Goal: Book appointment/travel/reservation

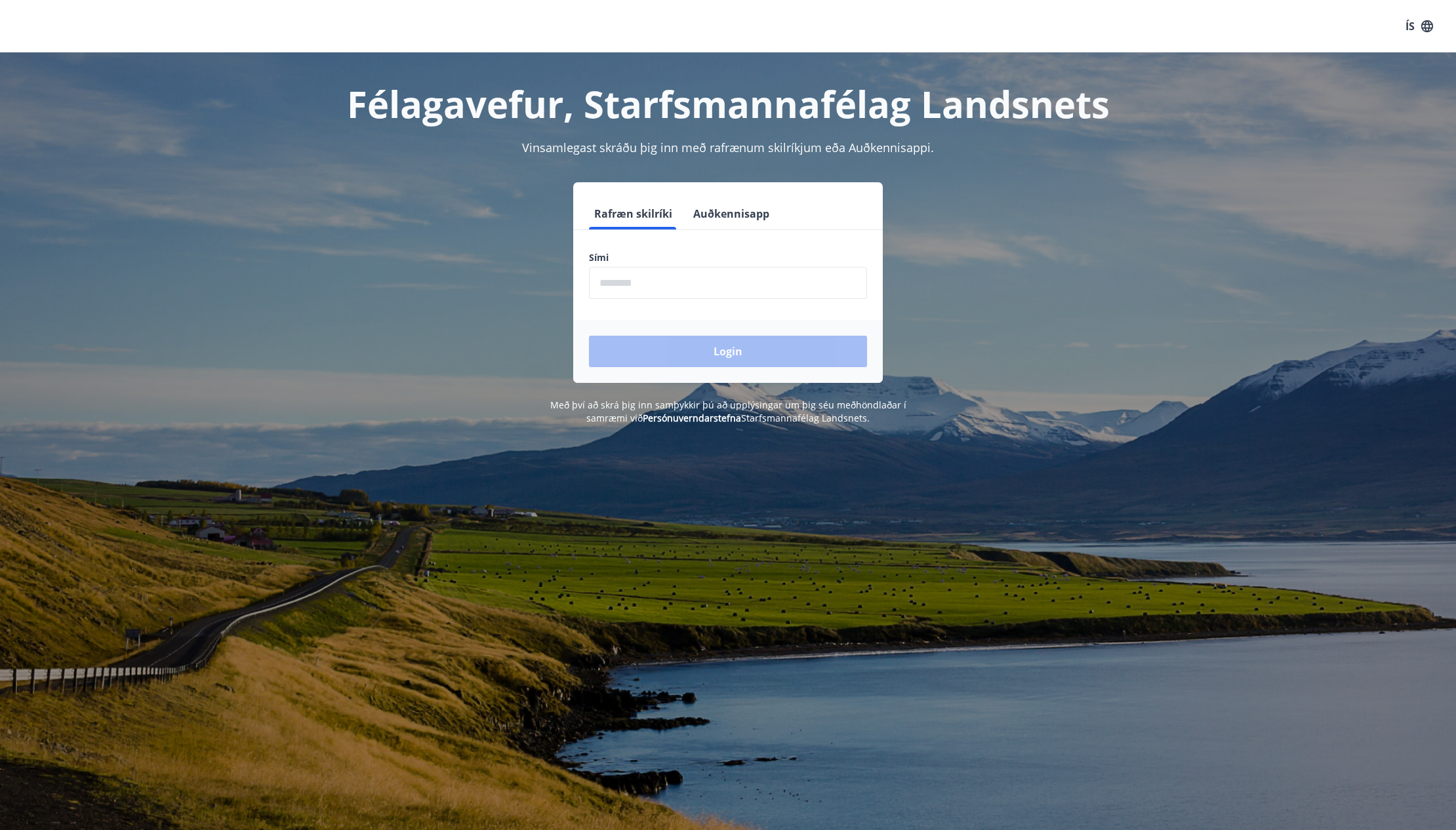
click at [665, 292] on input "phone" at bounding box center [728, 283] width 278 height 33
type input "********"
click at [739, 350] on button "Login" at bounding box center [728, 351] width 278 height 32
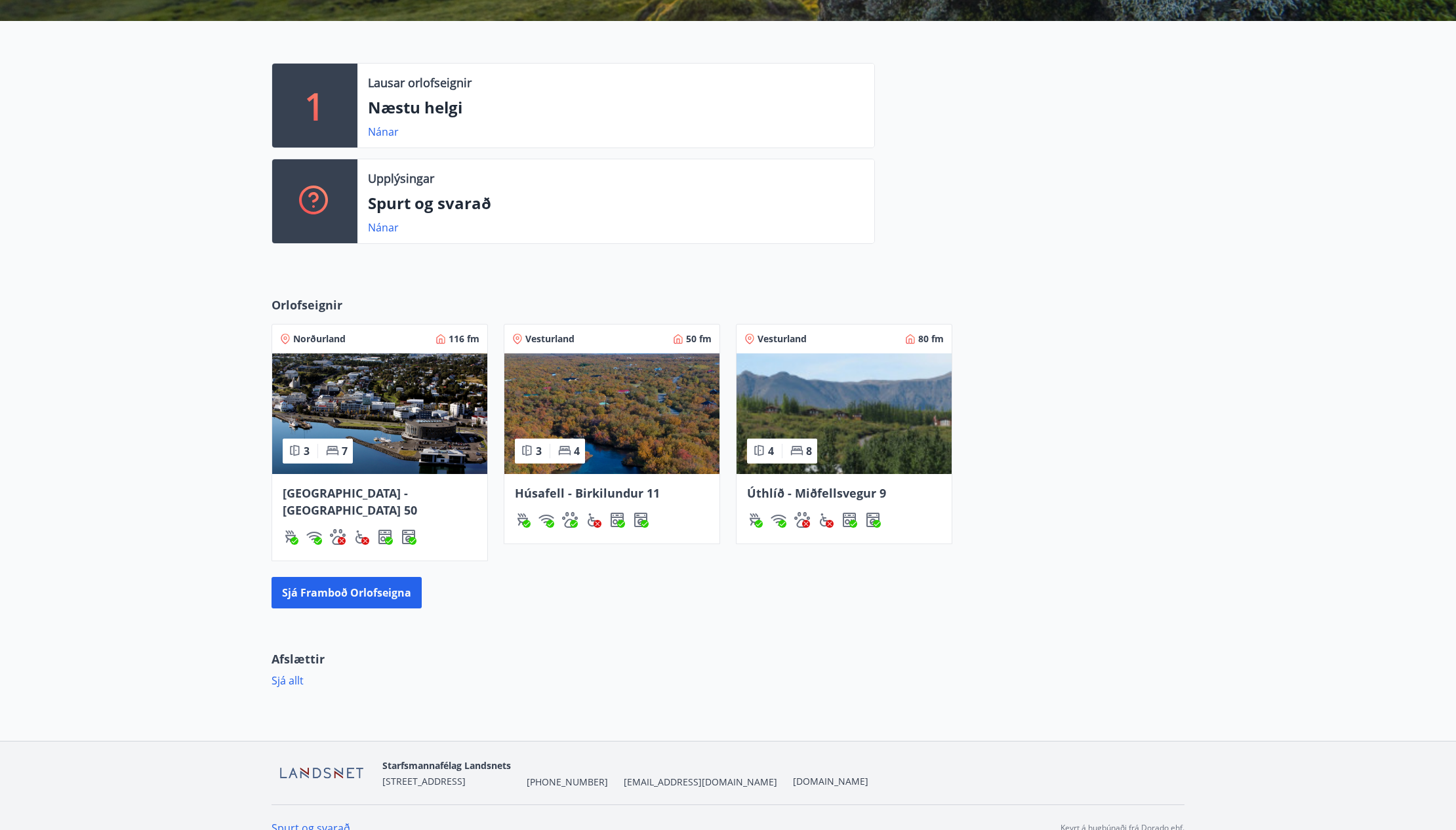
scroll to position [309, 0]
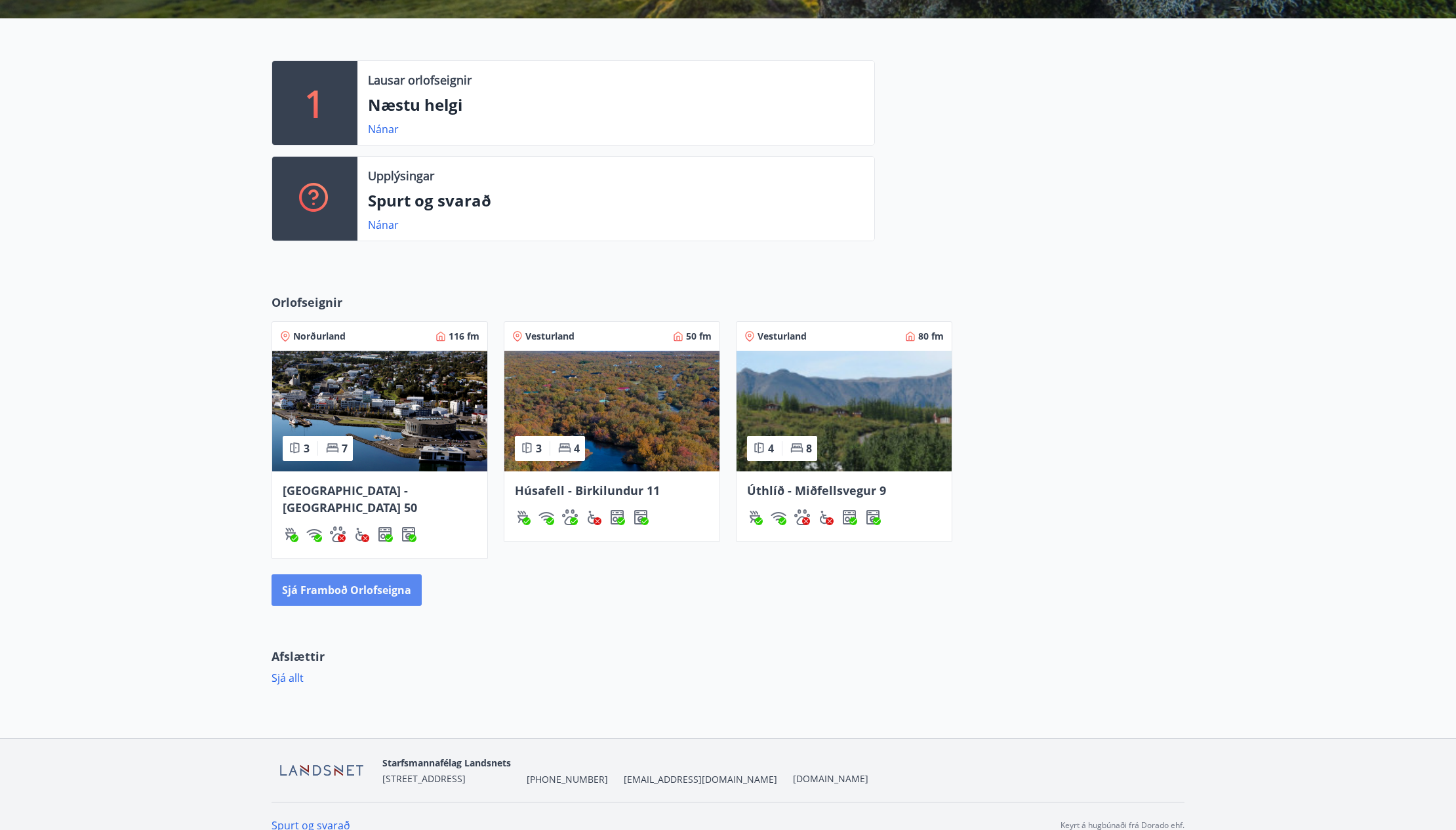
click at [320, 576] on button "Sjá framboð orlofseigna" at bounding box center [347, 589] width 150 height 32
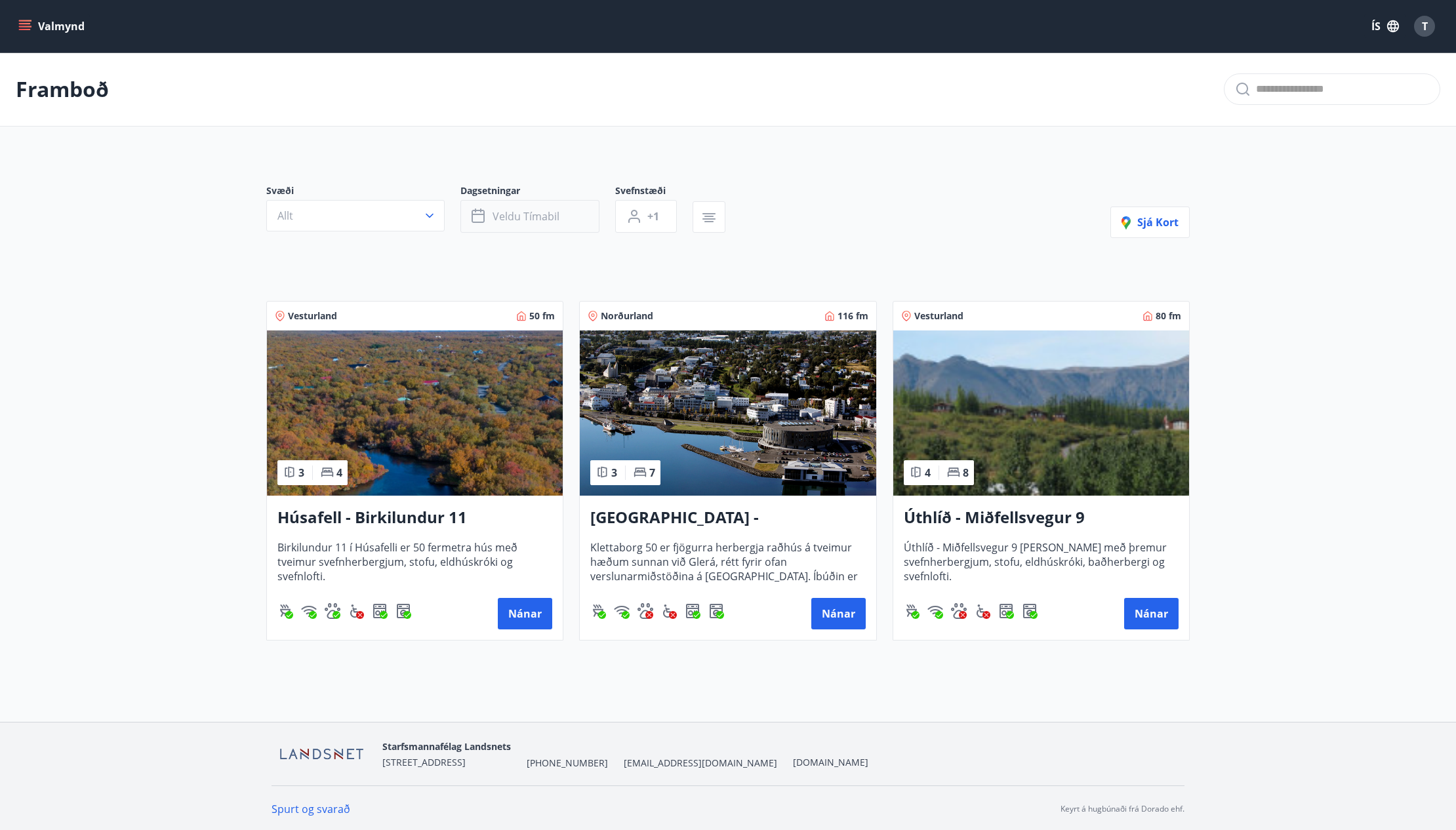
click at [516, 214] on span "Veldu tímabil" at bounding box center [525, 216] width 67 height 15
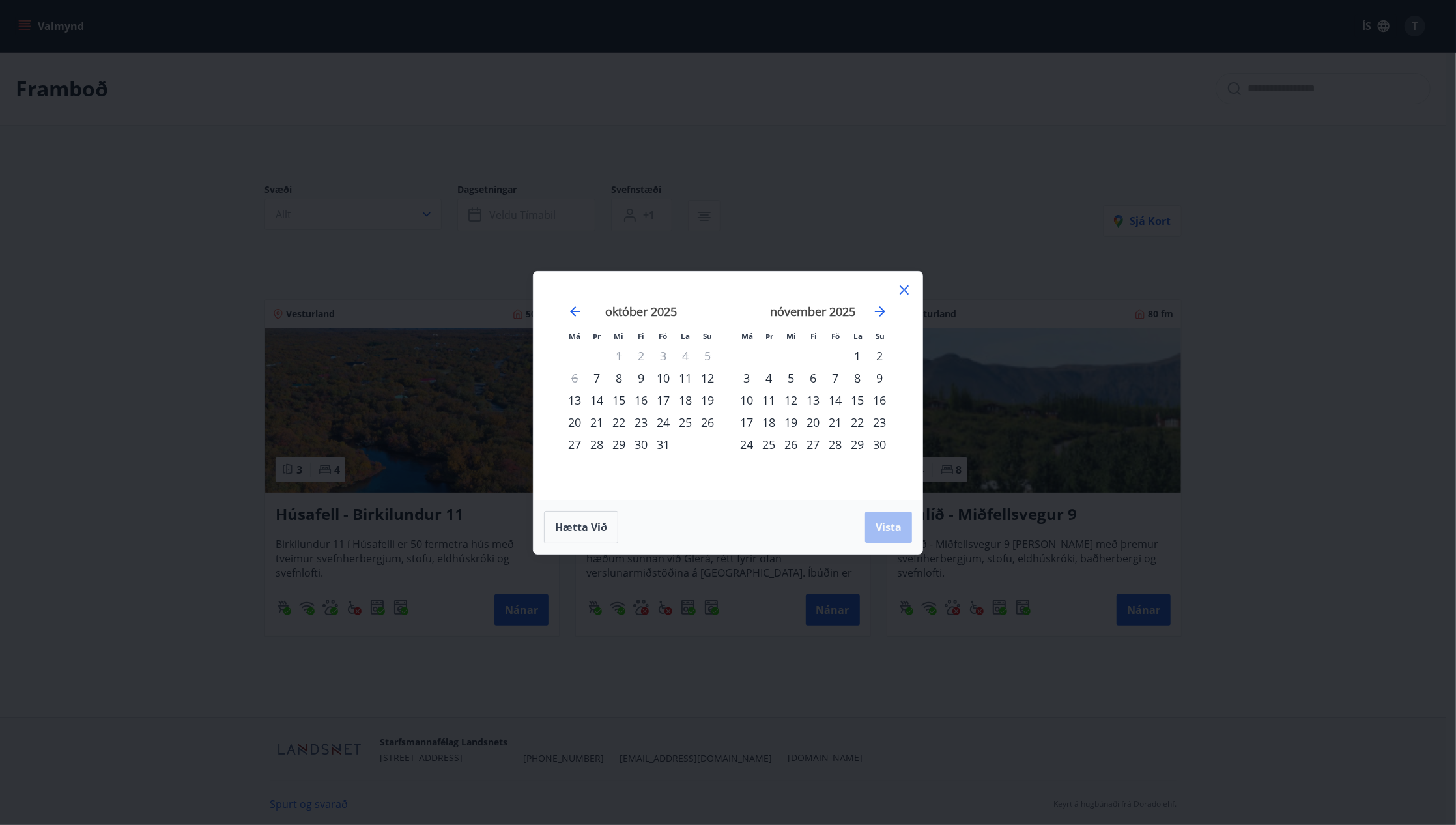
click at [623, 422] on div "22" at bounding box center [618, 422] width 22 height 22
click at [709, 423] on div "26" at bounding box center [707, 422] width 22 height 22
click at [892, 526] on span "Vista" at bounding box center [889, 527] width 26 height 15
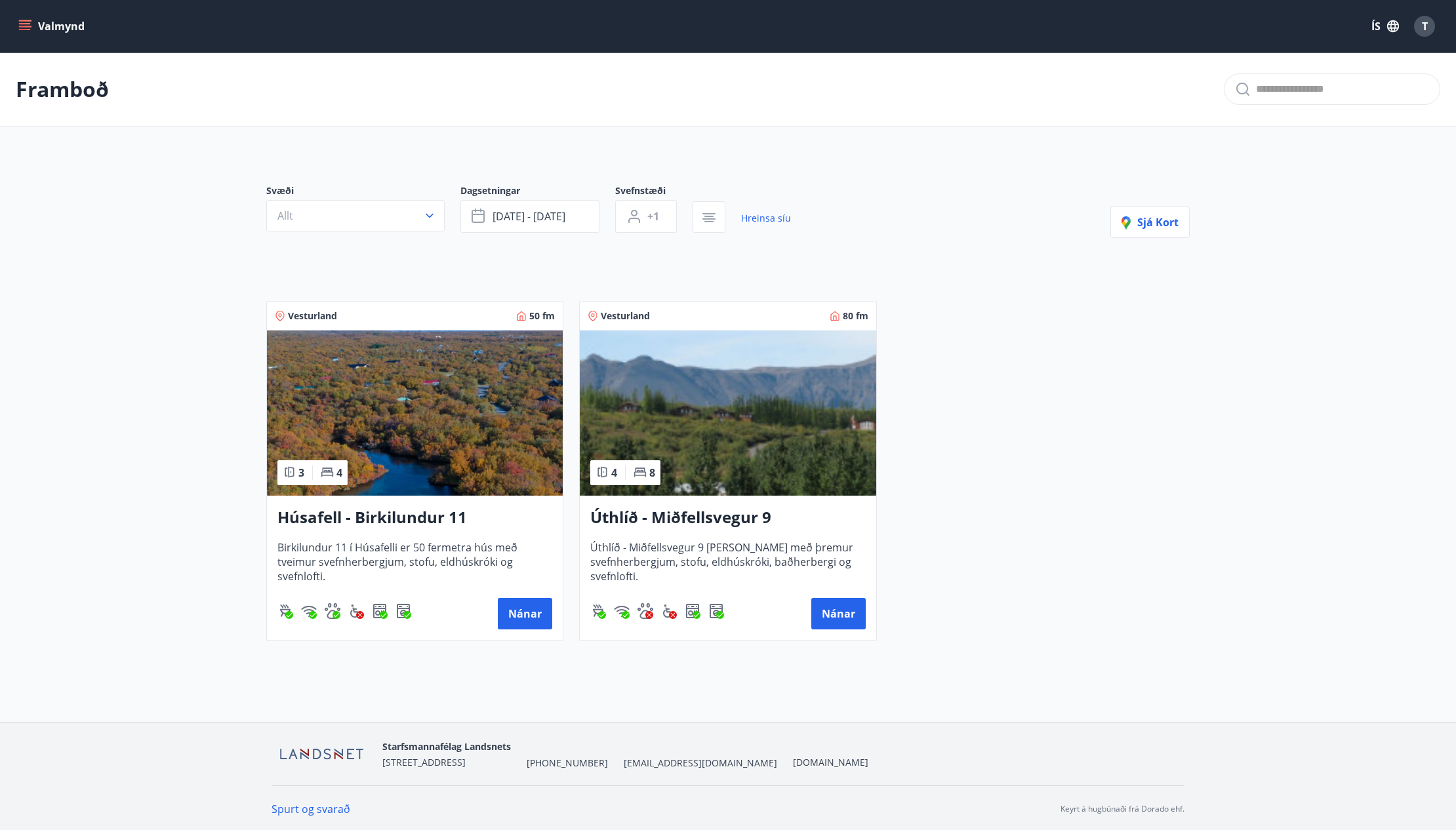
click at [412, 513] on h3 "Húsafell - Birkilundur 11" at bounding box center [415, 517] width 275 height 24
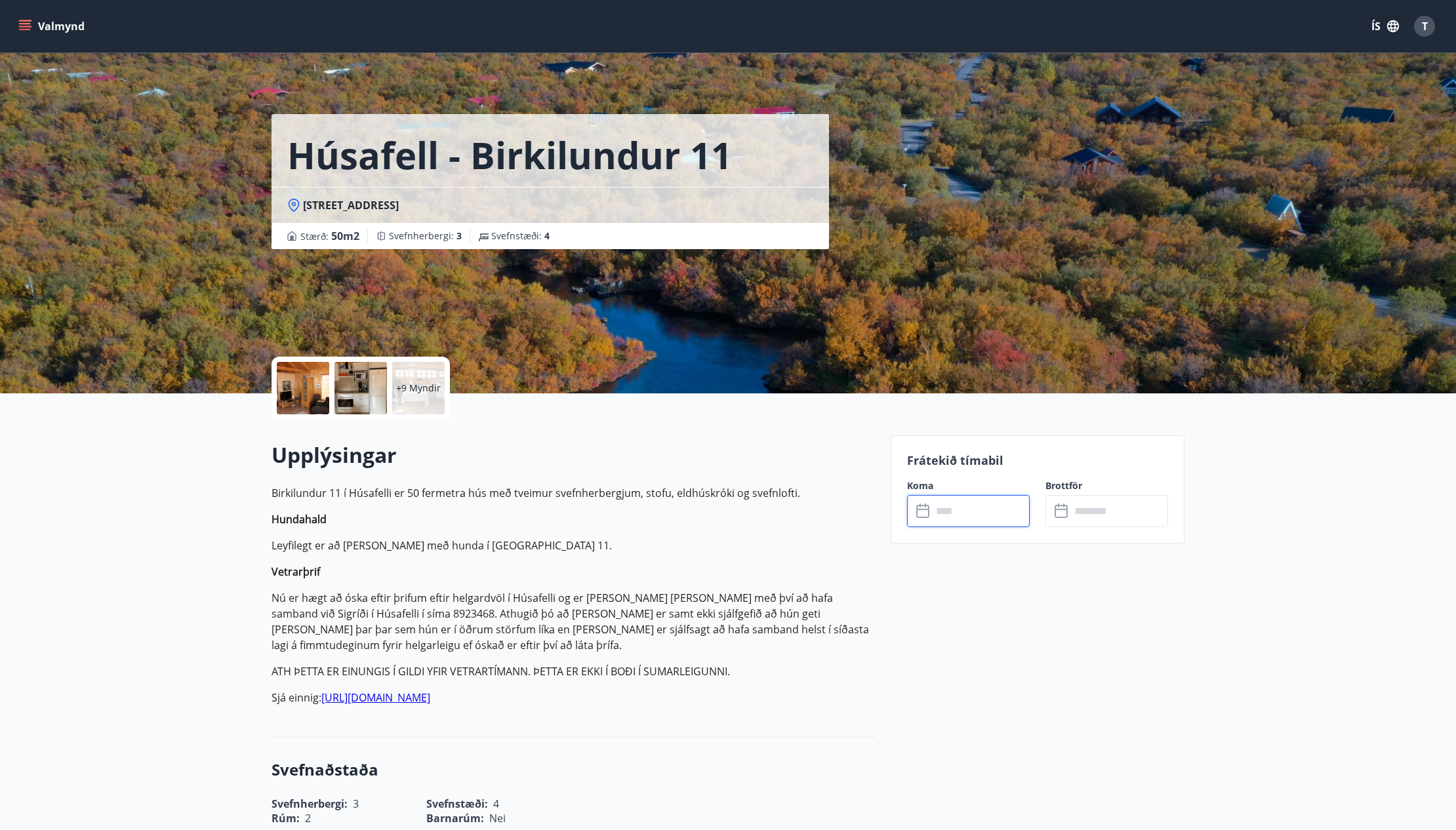
click at [959, 512] on input "text" at bounding box center [981, 511] width 98 height 33
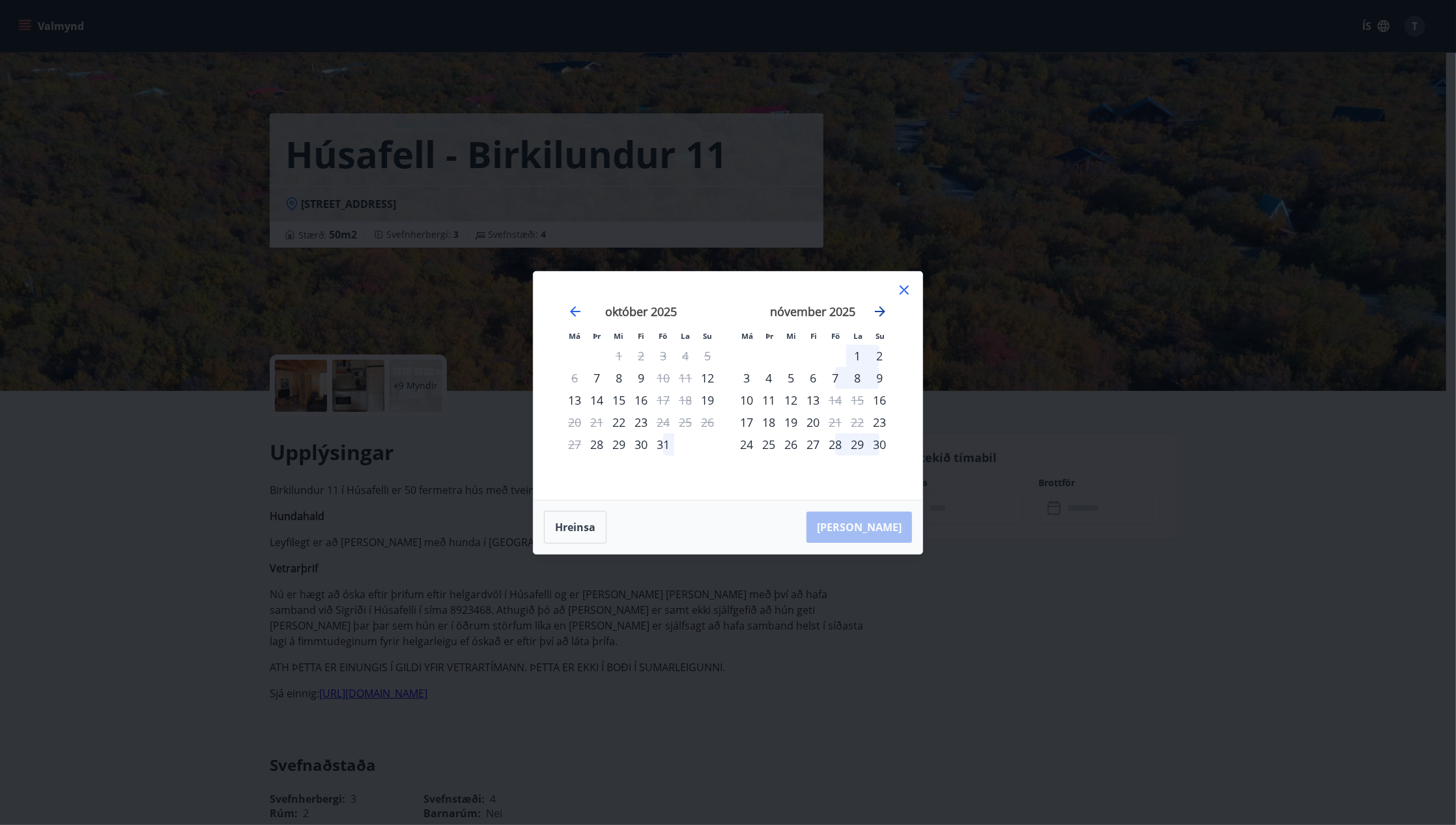
click at [880, 312] on icon "Move forward to switch to the next month." at bounding box center [880, 311] width 11 height 11
click at [572, 311] on icon "Move backward to switch to the previous month." at bounding box center [574, 311] width 11 height 11
click at [907, 288] on icon at bounding box center [903, 289] width 9 height 9
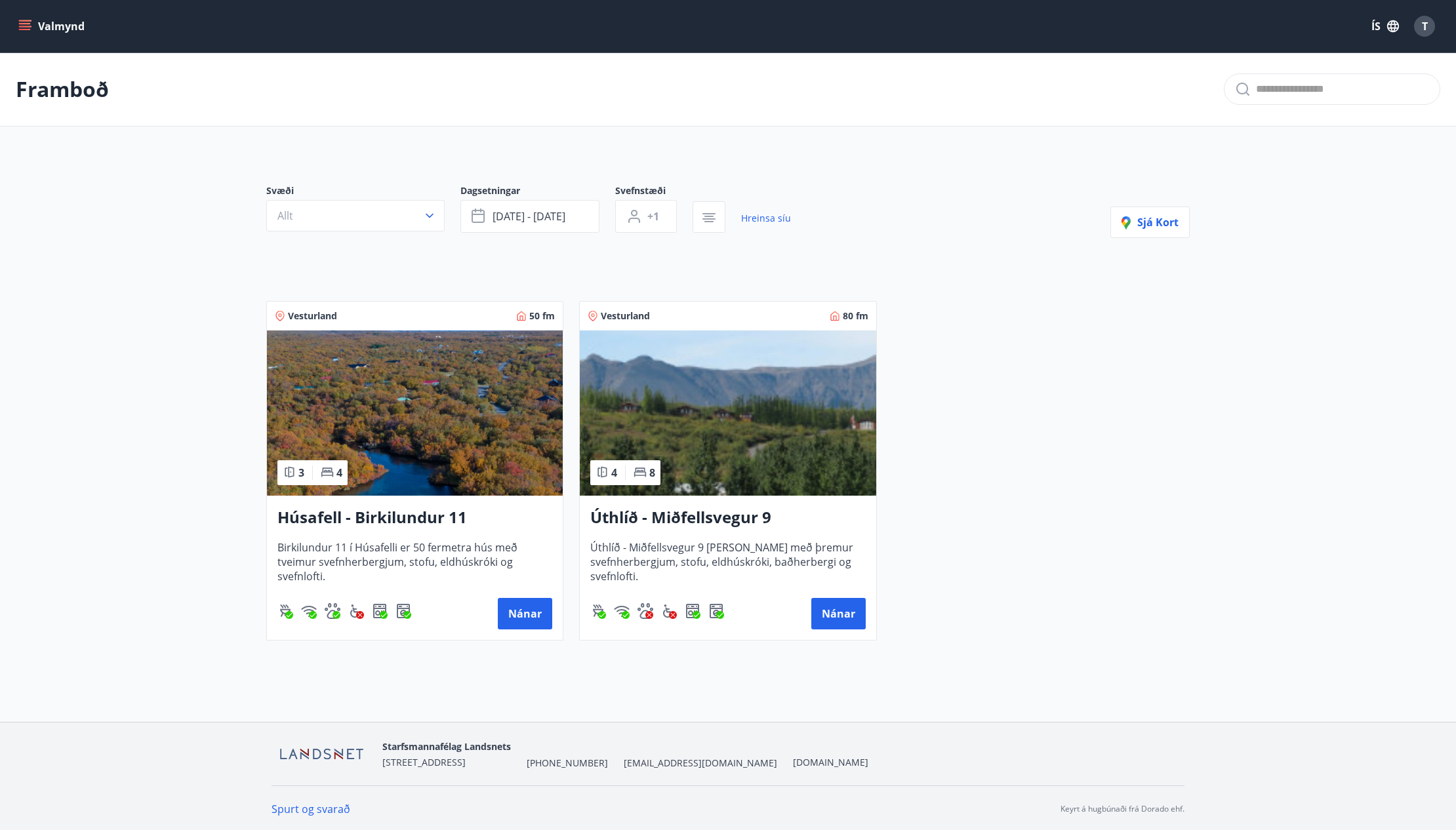
click at [772, 445] on img at bounding box center [728, 412] width 296 height 165
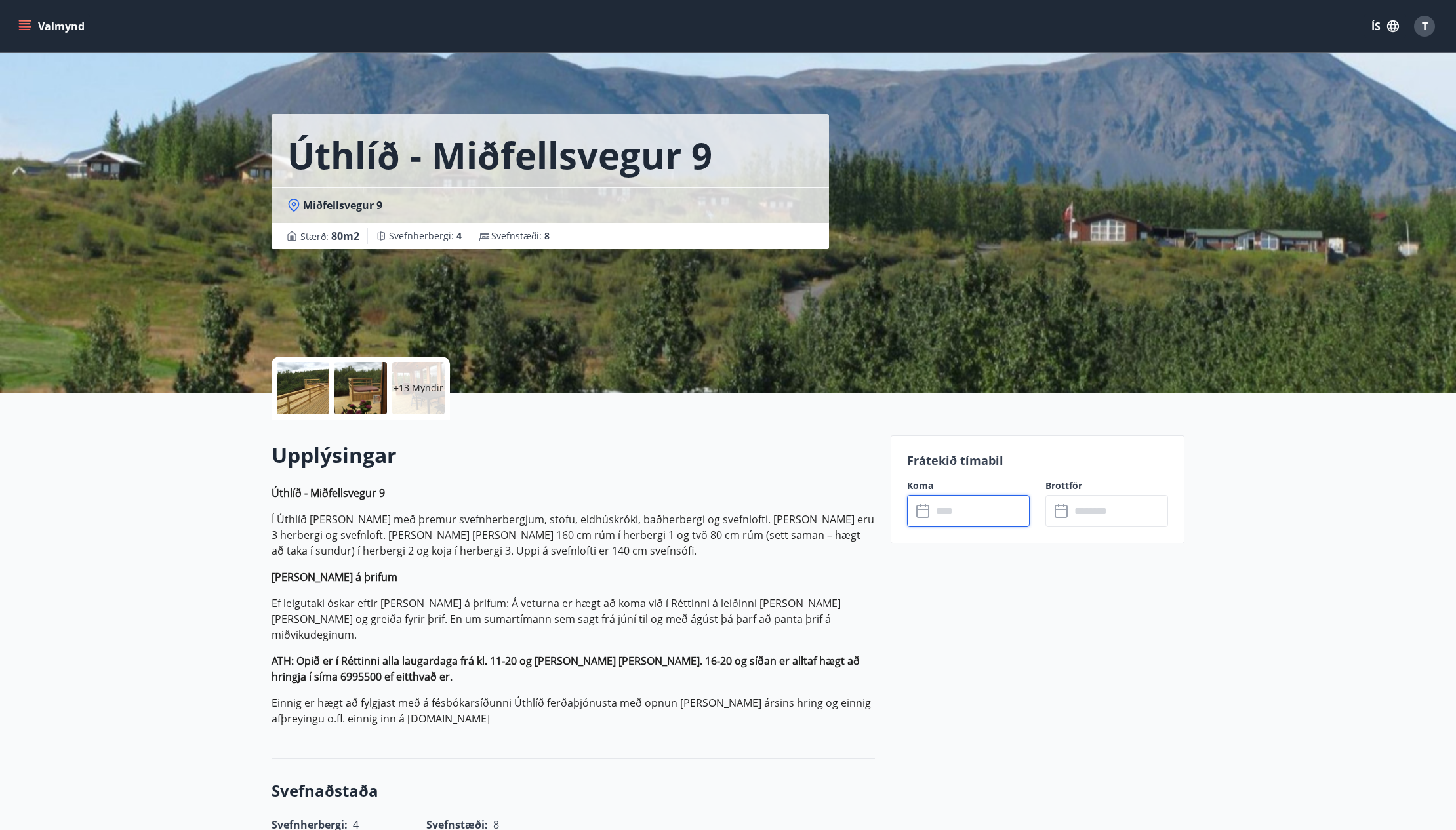
click at [977, 515] on input "text" at bounding box center [981, 511] width 98 height 33
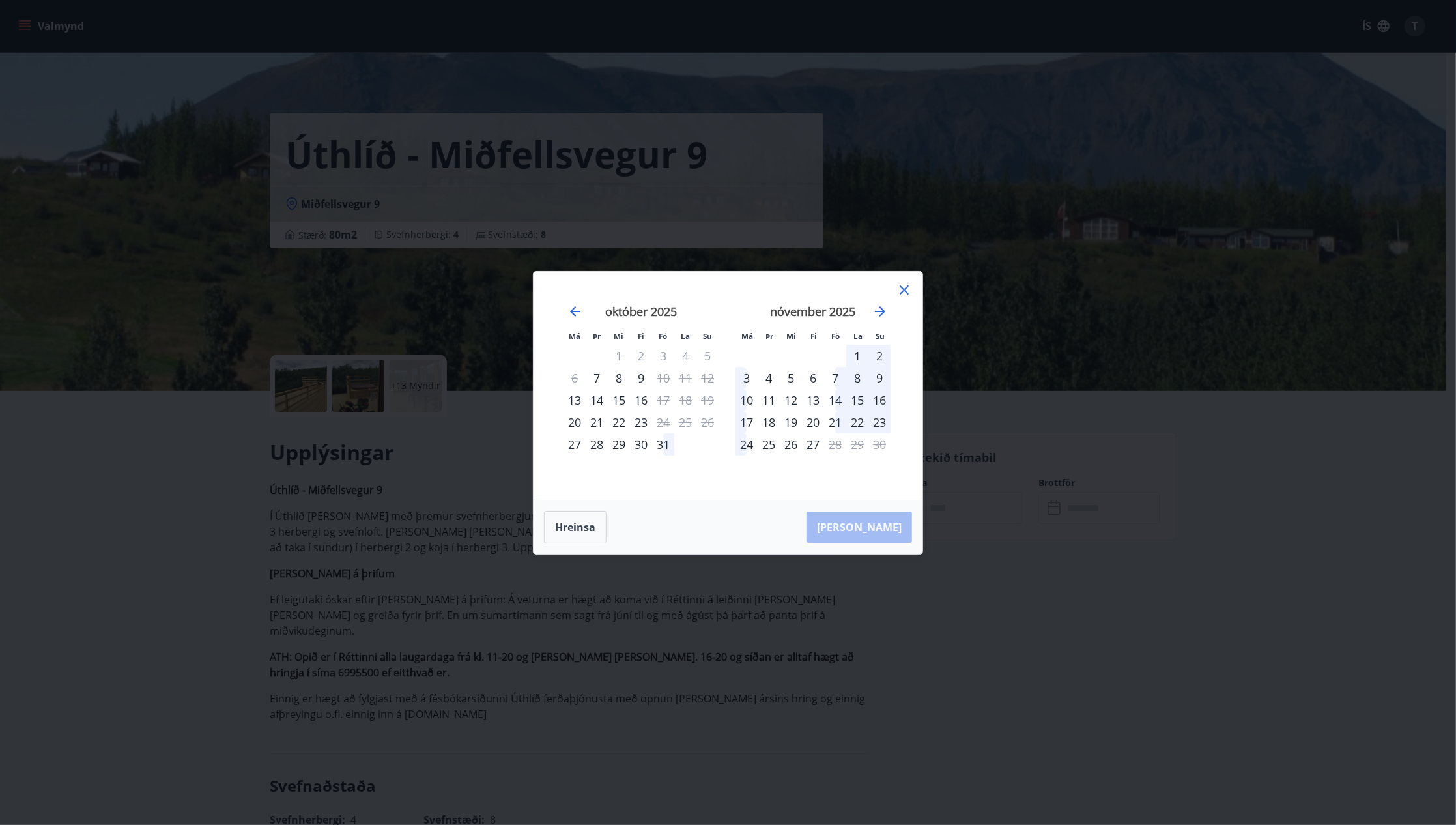
drag, startPoint x: 903, startPoint y: 286, endPoint x: 731, endPoint y: 191, distance: 196.5
click at [903, 286] on icon at bounding box center [903, 289] width 15 height 15
